Goal: Find specific page/section: Find specific page/section

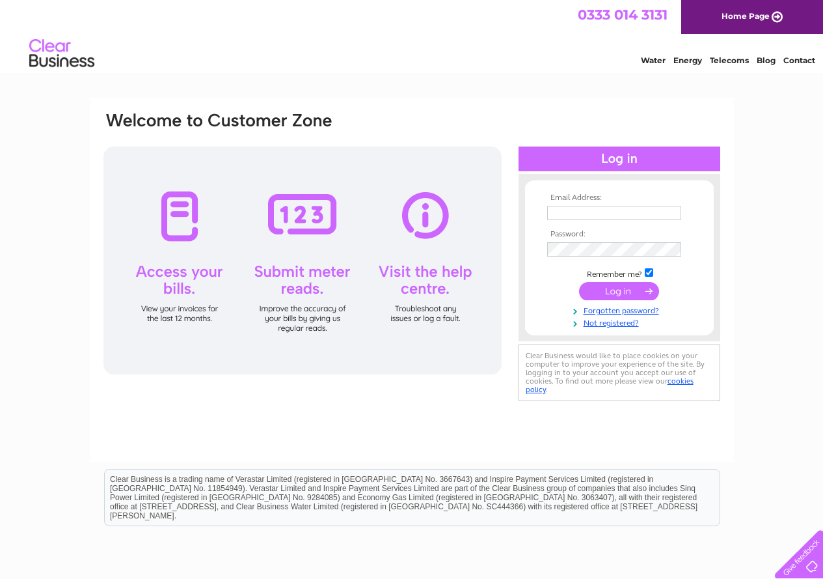
click at [566, 209] on input "text" at bounding box center [614, 213] width 134 height 14
type input "accounts@myeloma.org.uk"
click at [619, 288] on input "submit" at bounding box center [619, 291] width 80 height 18
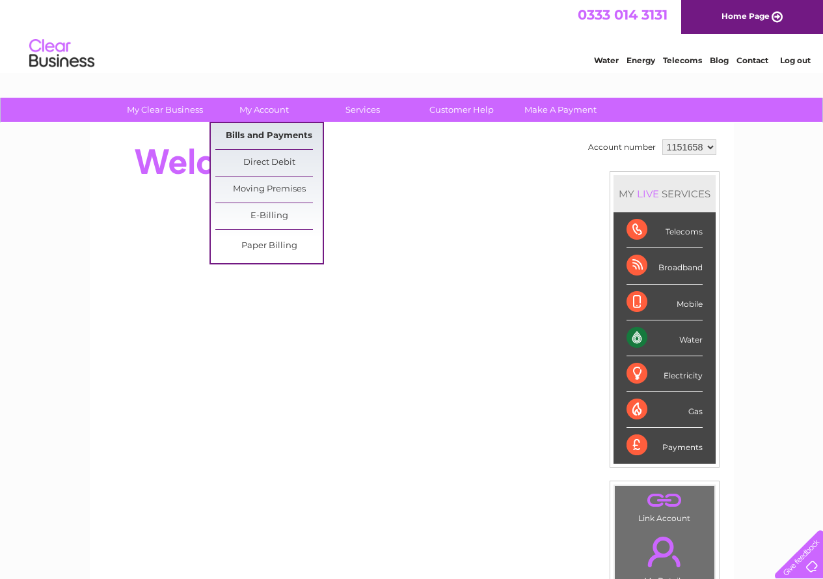
click at [283, 130] on link "Bills and Payments" at bounding box center [268, 136] width 107 height 26
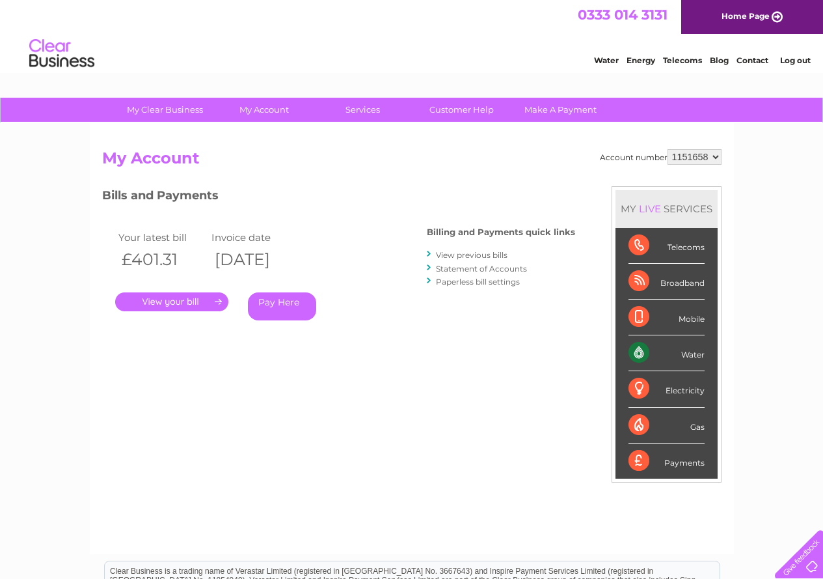
click at [178, 299] on link "." at bounding box center [171, 301] width 113 height 19
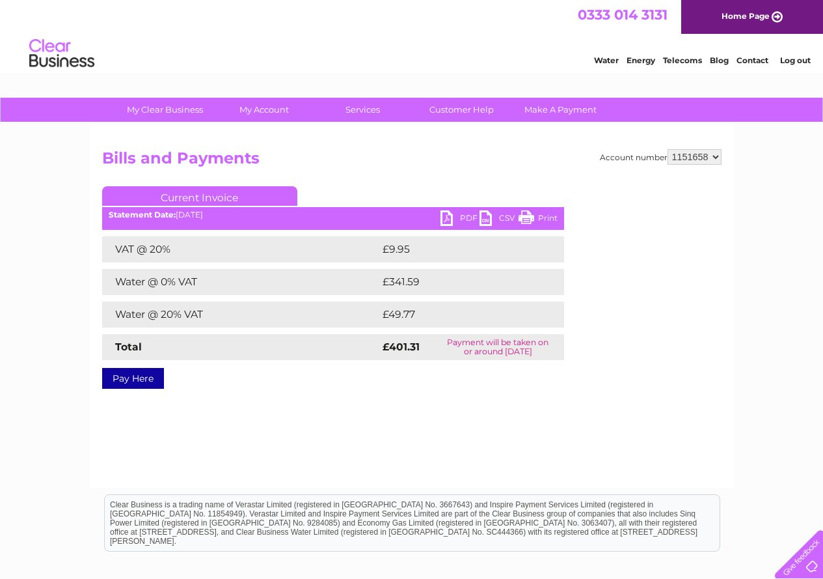
click at [445, 221] on link "PDF" at bounding box center [460, 219] width 39 height 19
